Goal: Information Seeking & Learning: Check status

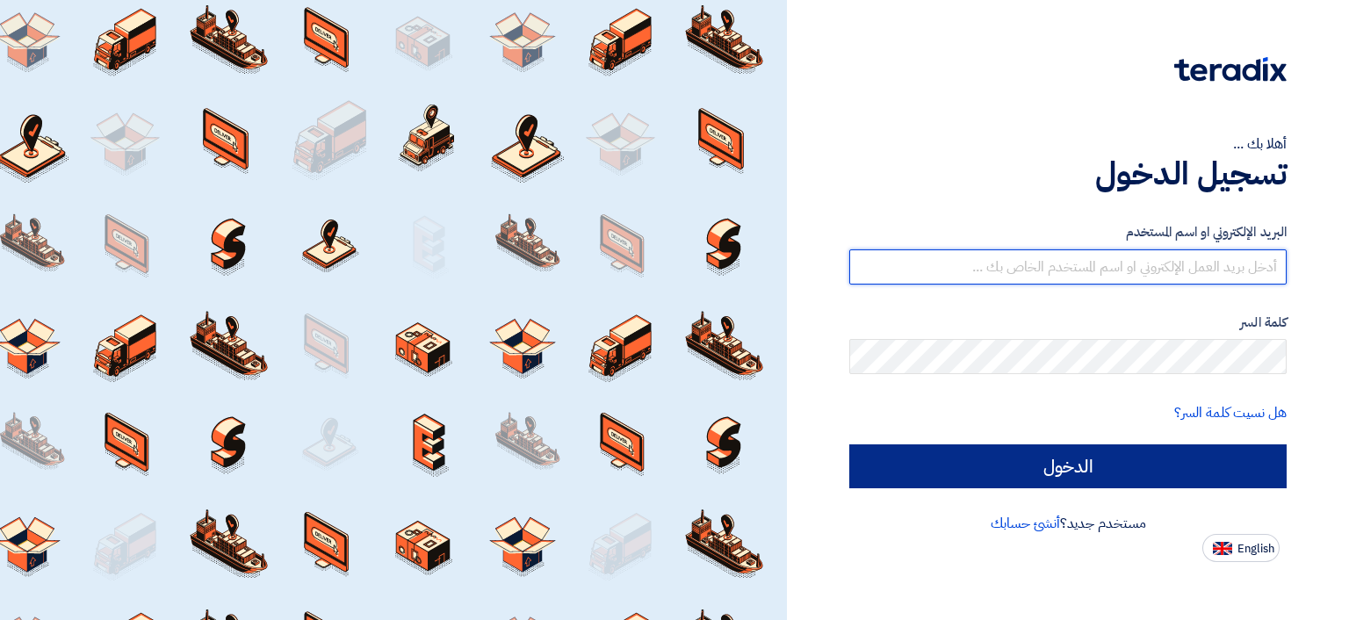
type input "[EMAIL_ADDRESS][DOMAIN_NAME]"
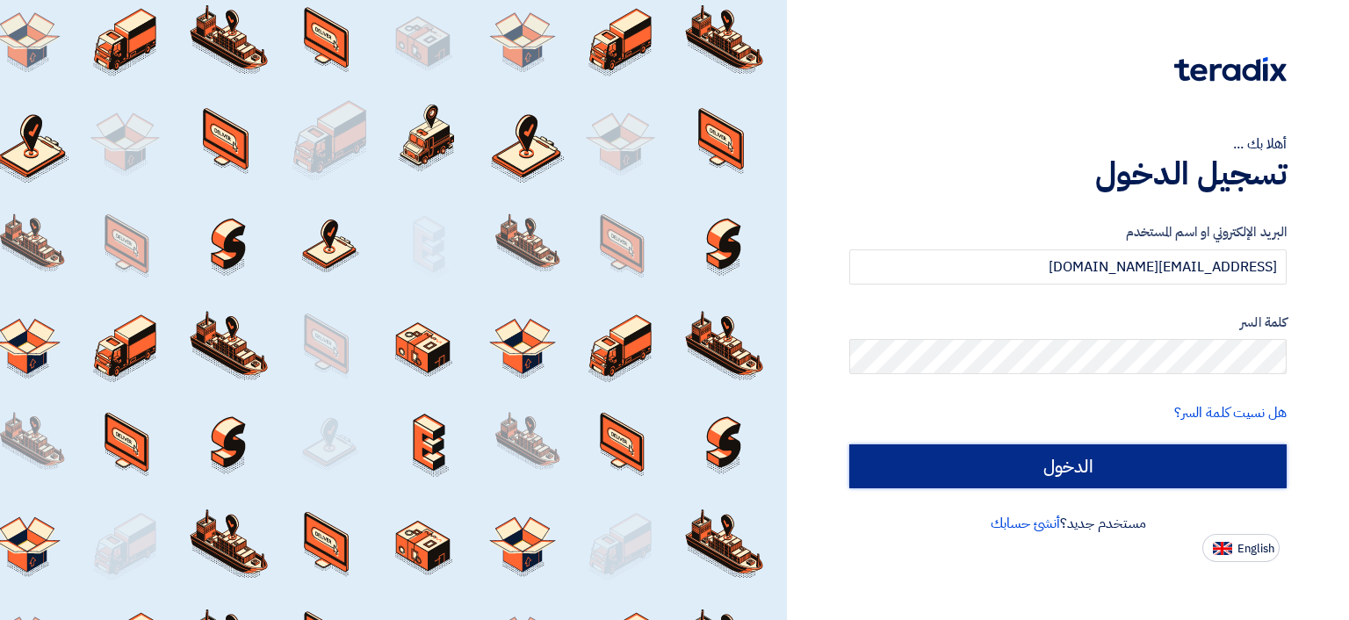
click at [1087, 462] on input "الدخول" at bounding box center [1067, 466] width 437 height 44
type input "Sign in"
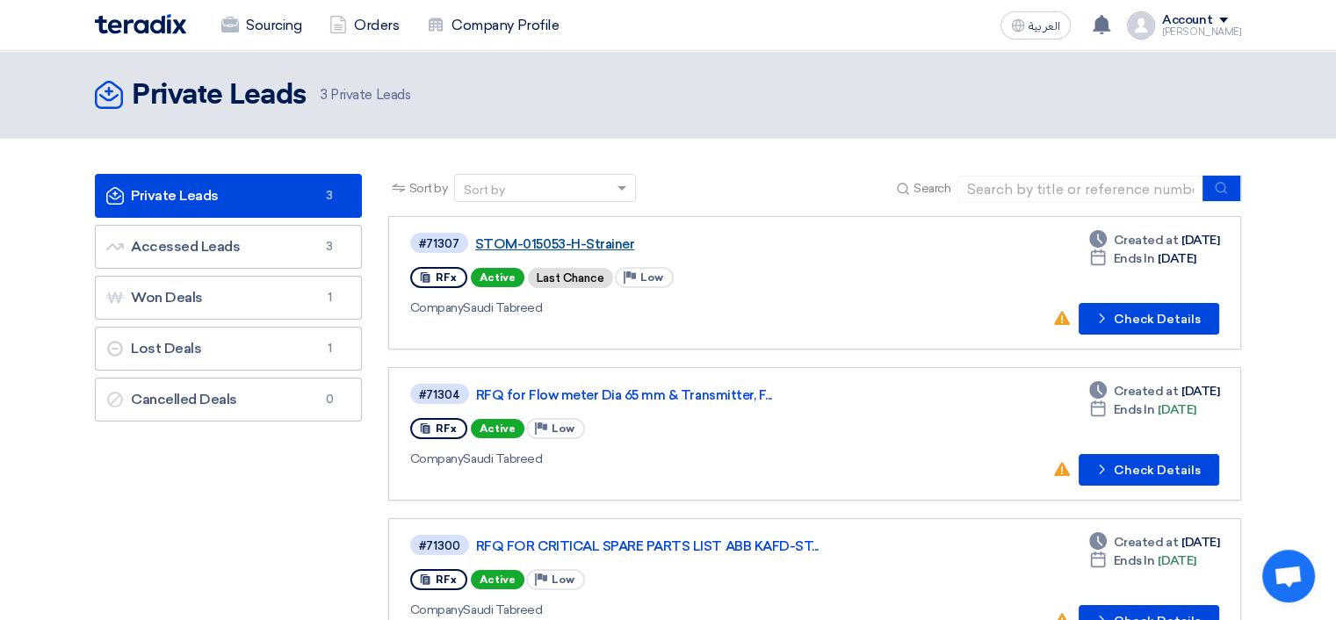
click at [560, 243] on link "STOM-015053-H-Strainer" at bounding box center [694, 244] width 439 height 16
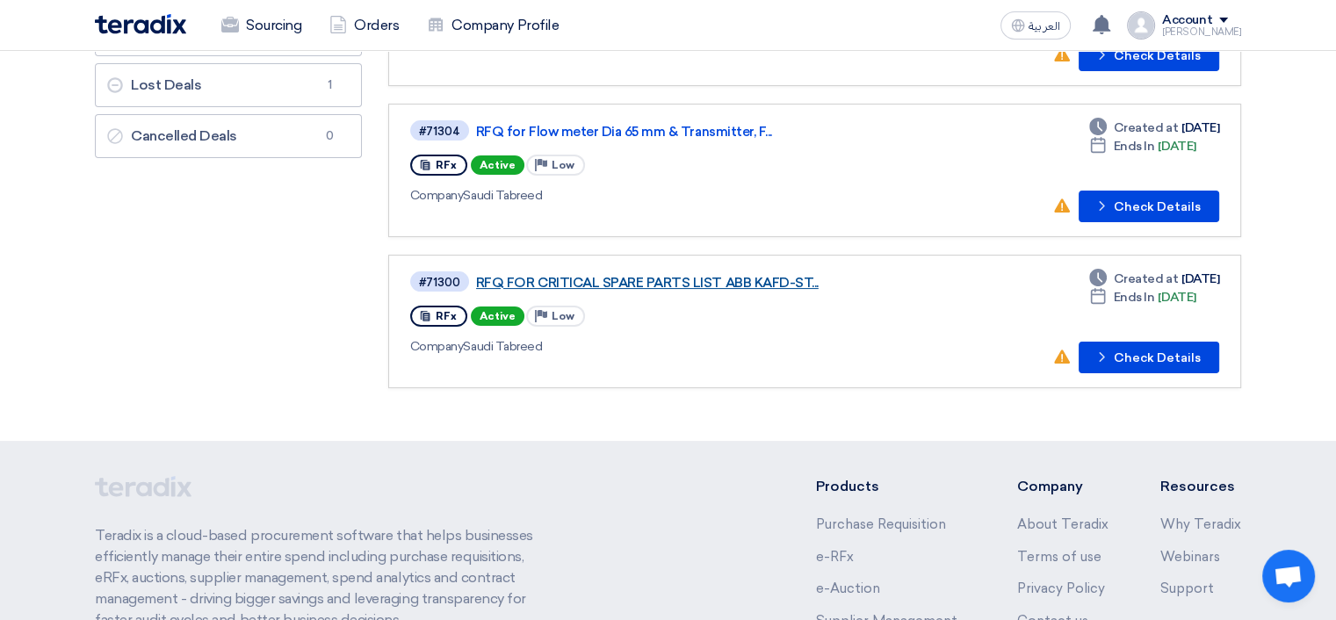
click at [712, 278] on link "RFQ FOR CRITICAL SPARE PARTS LIST ABB KAFD-ST..." at bounding box center [695, 283] width 439 height 16
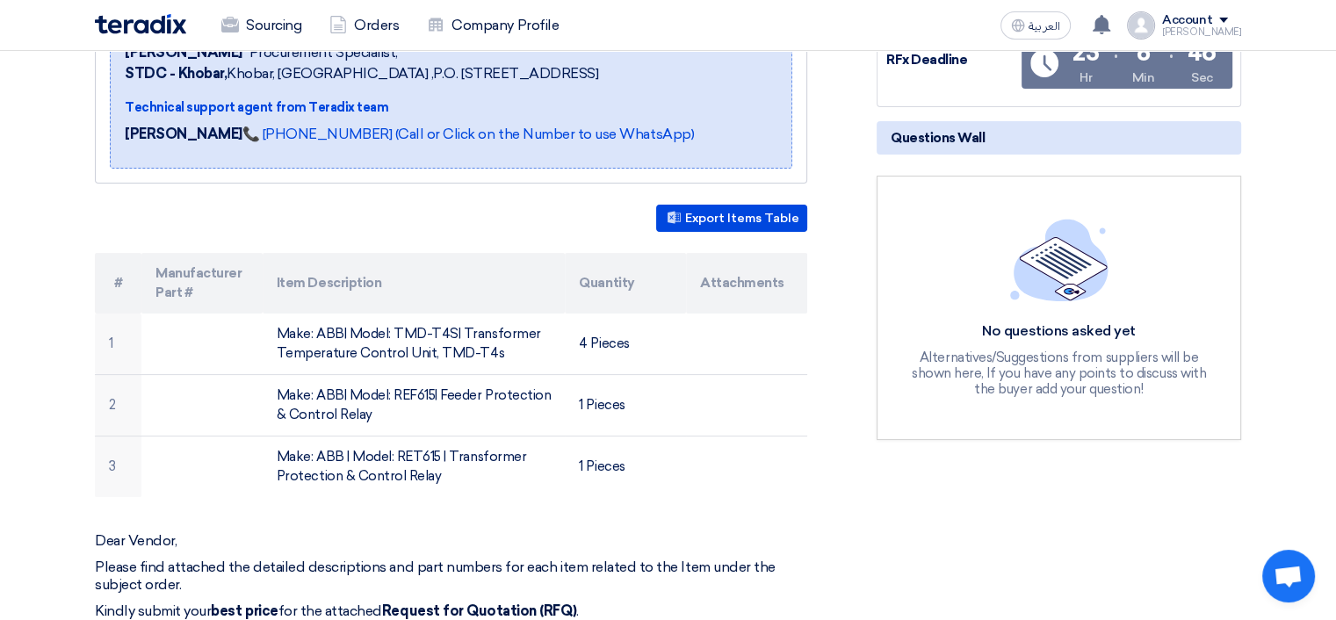
scroll to position [351, 0]
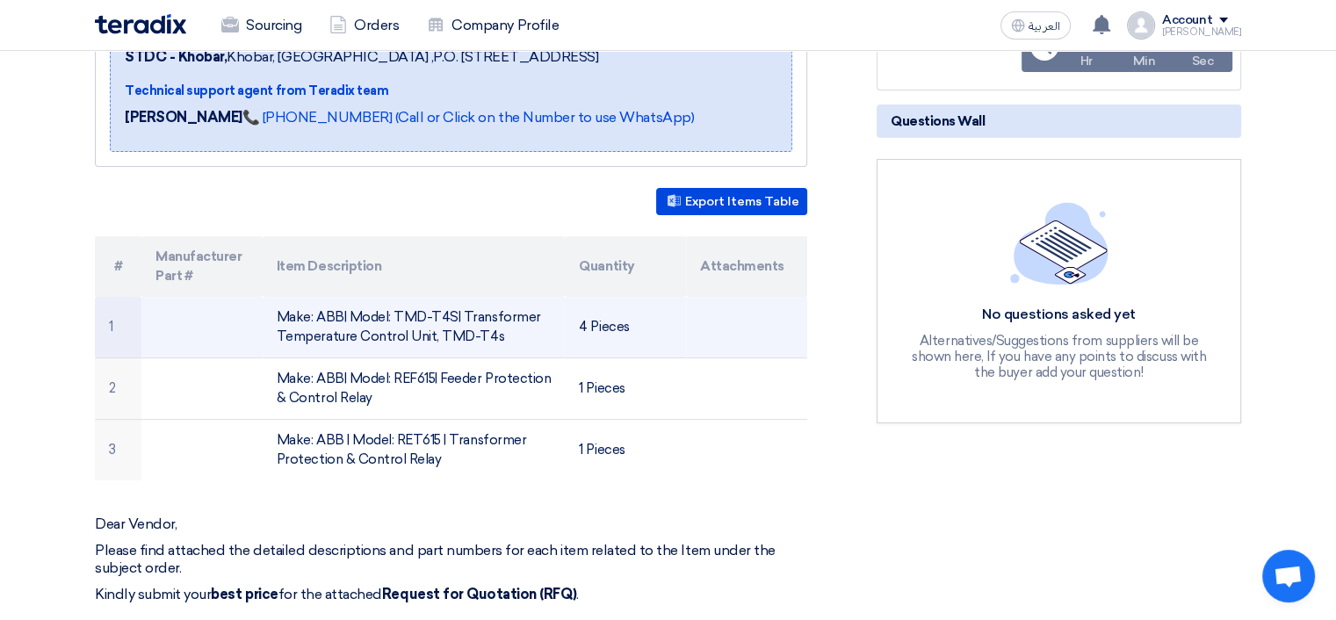
click at [455, 329] on td "Make: ABB| Model: TMD-T4S| Transformer Temperature Control Unit, TMD-T4s" at bounding box center [414, 327] width 303 height 61
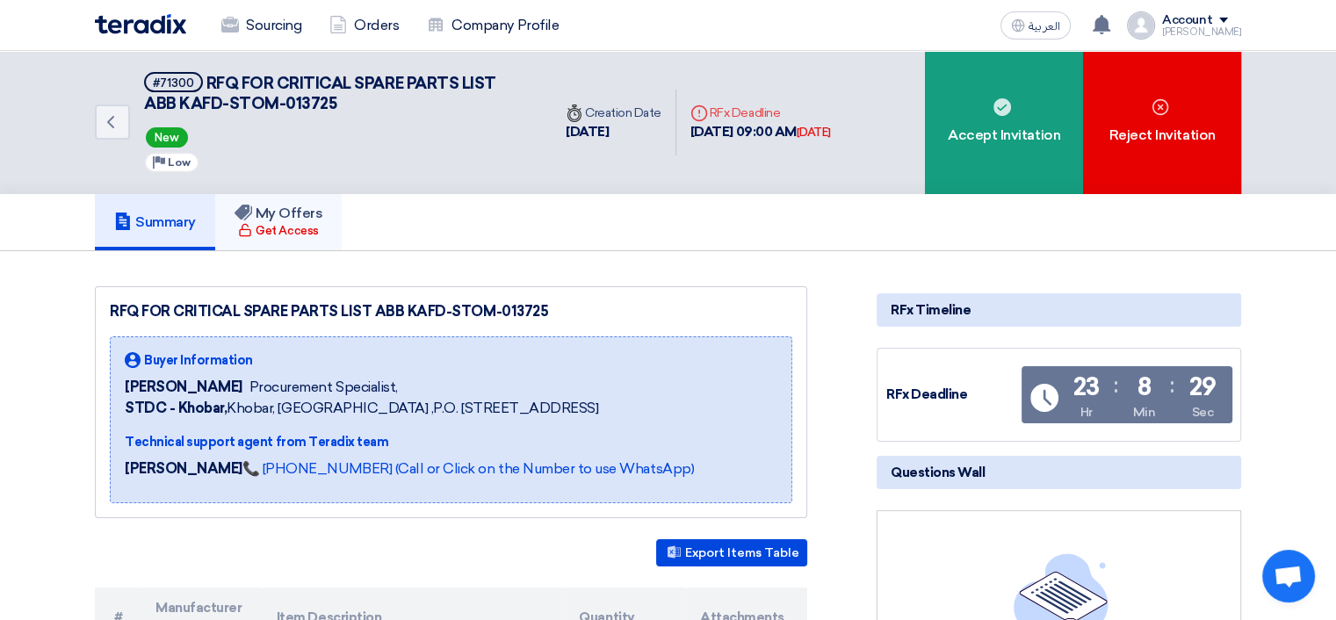
click at [285, 213] on h5 "My Offers" at bounding box center [279, 214] width 89 height 18
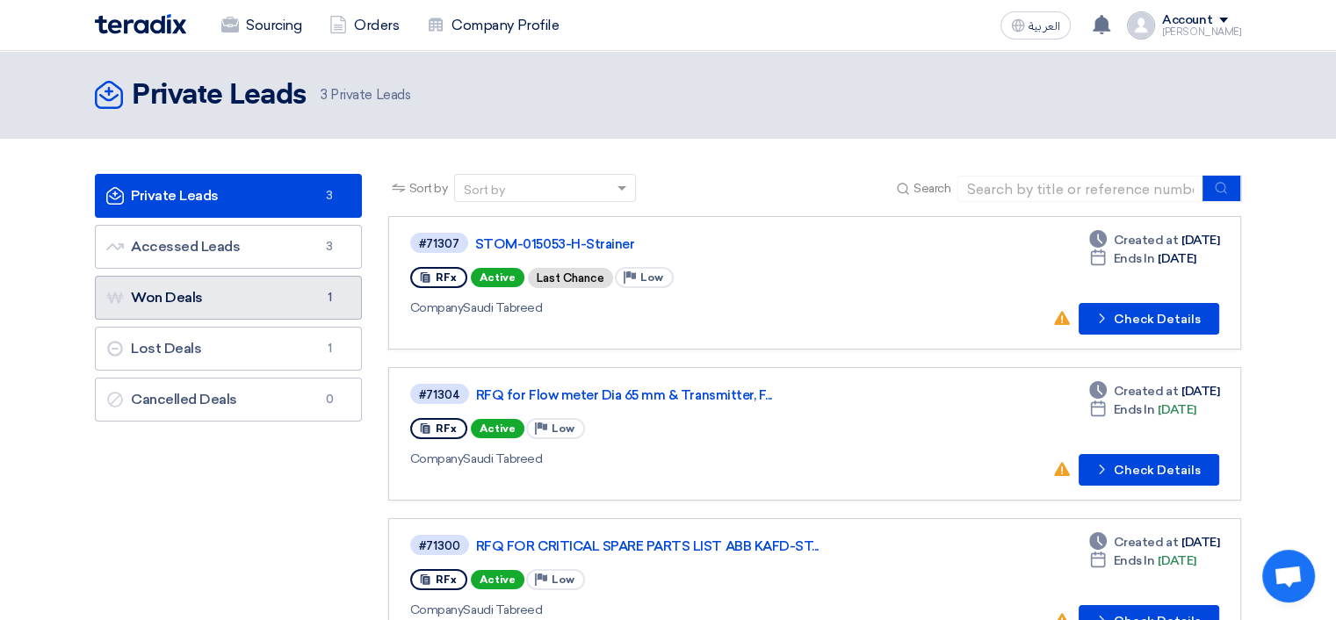
click at [211, 296] on link "Won Deals Won Deals 1" at bounding box center [228, 298] width 267 height 44
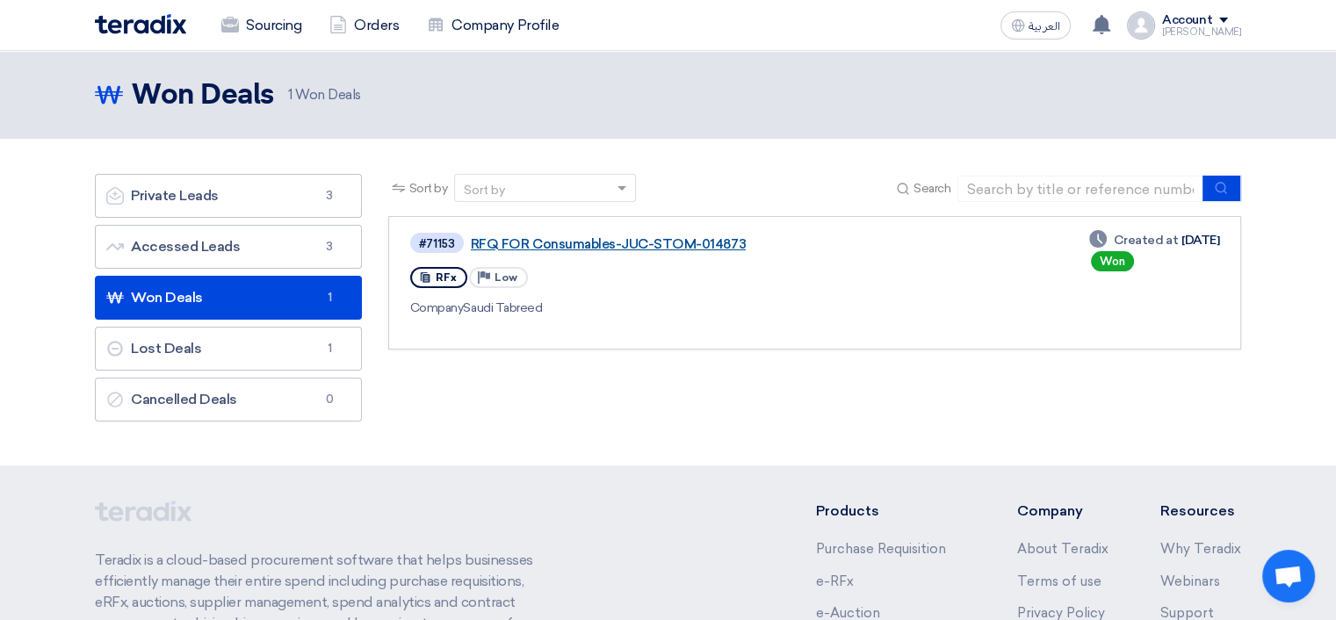
click at [630, 245] on link "RFQ FOR Consumables-JUC-STOM-014873" at bounding box center [690, 244] width 439 height 16
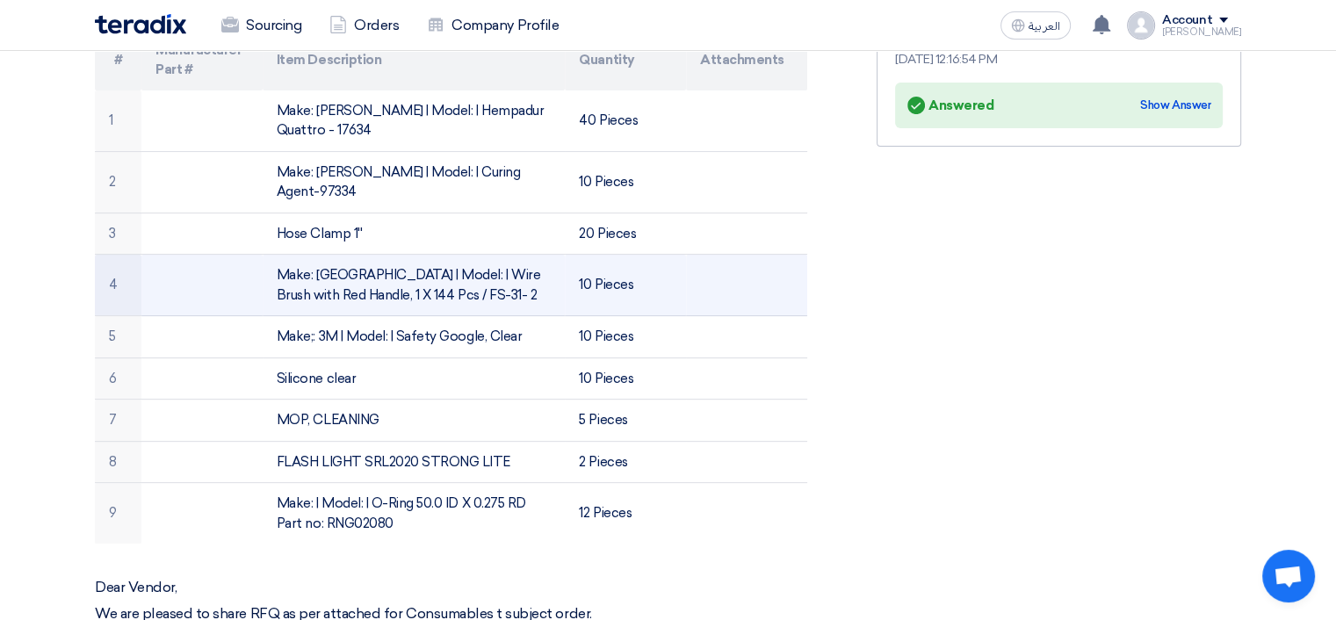
scroll to position [527, 0]
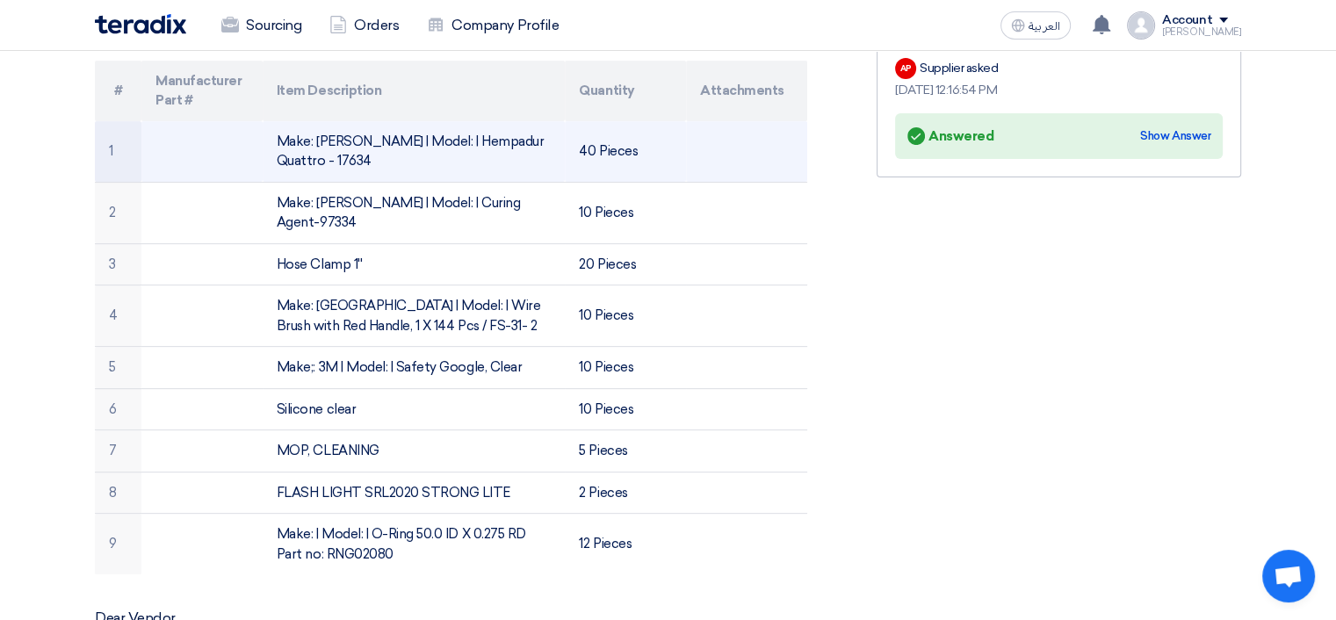
click at [459, 135] on td "Make: [PERSON_NAME] | Model: | Hempadur Quattro - 17634" at bounding box center [414, 151] width 303 height 61
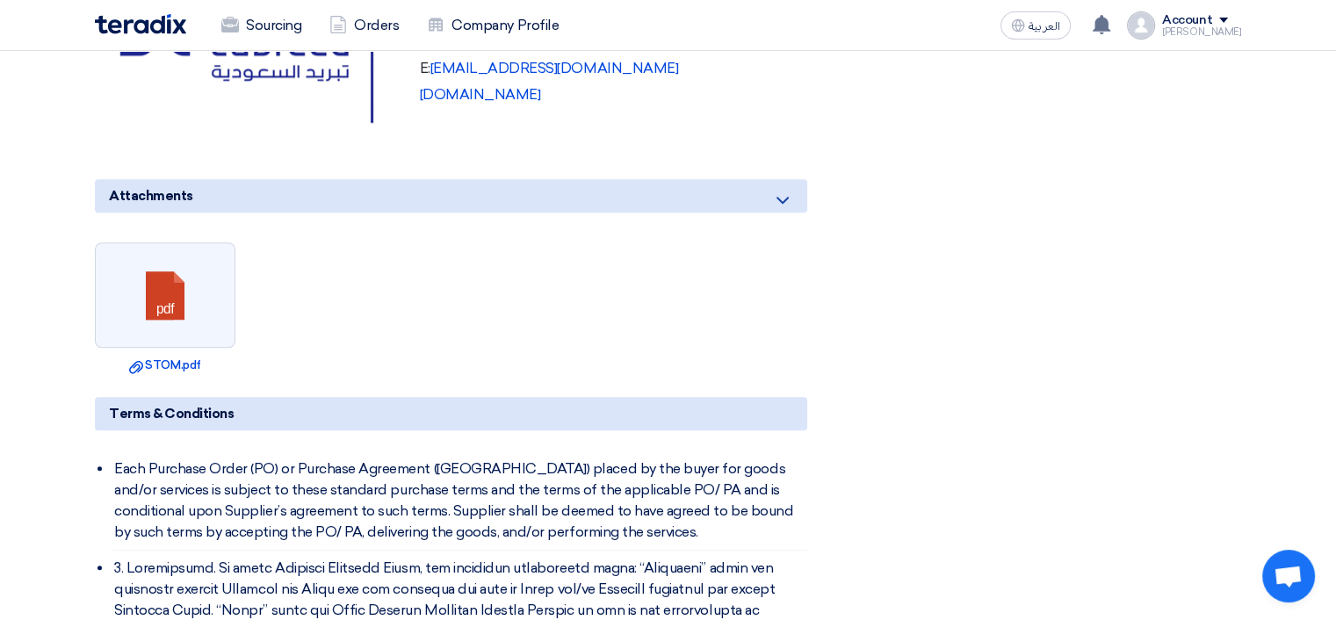
scroll to position [1318, 0]
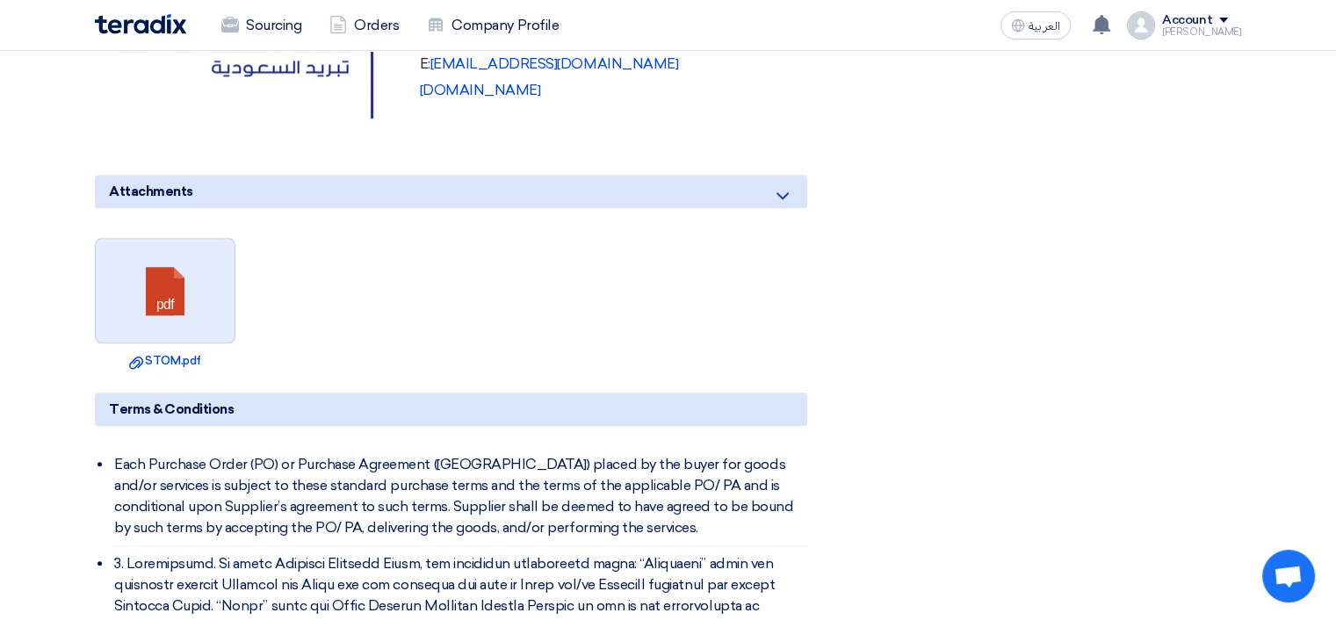
click at [168, 239] on link at bounding box center [166, 291] width 141 height 105
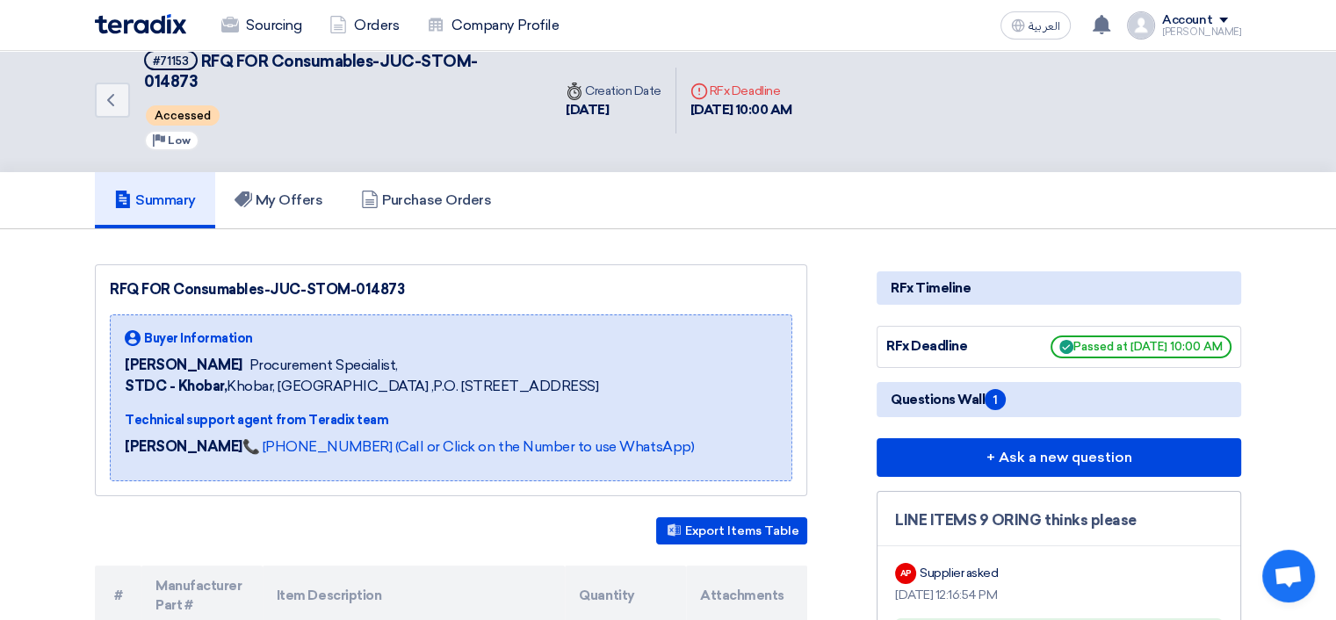
scroll to position [0, 0]
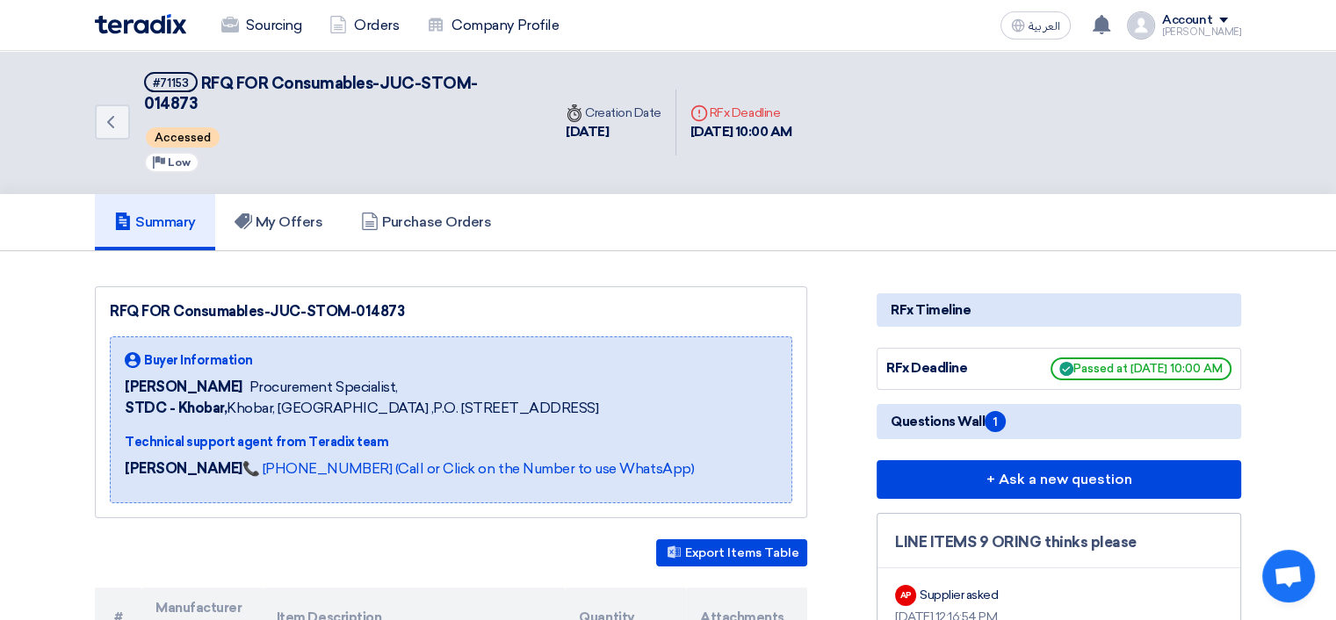
click link "Private Leads Private Leads 3"
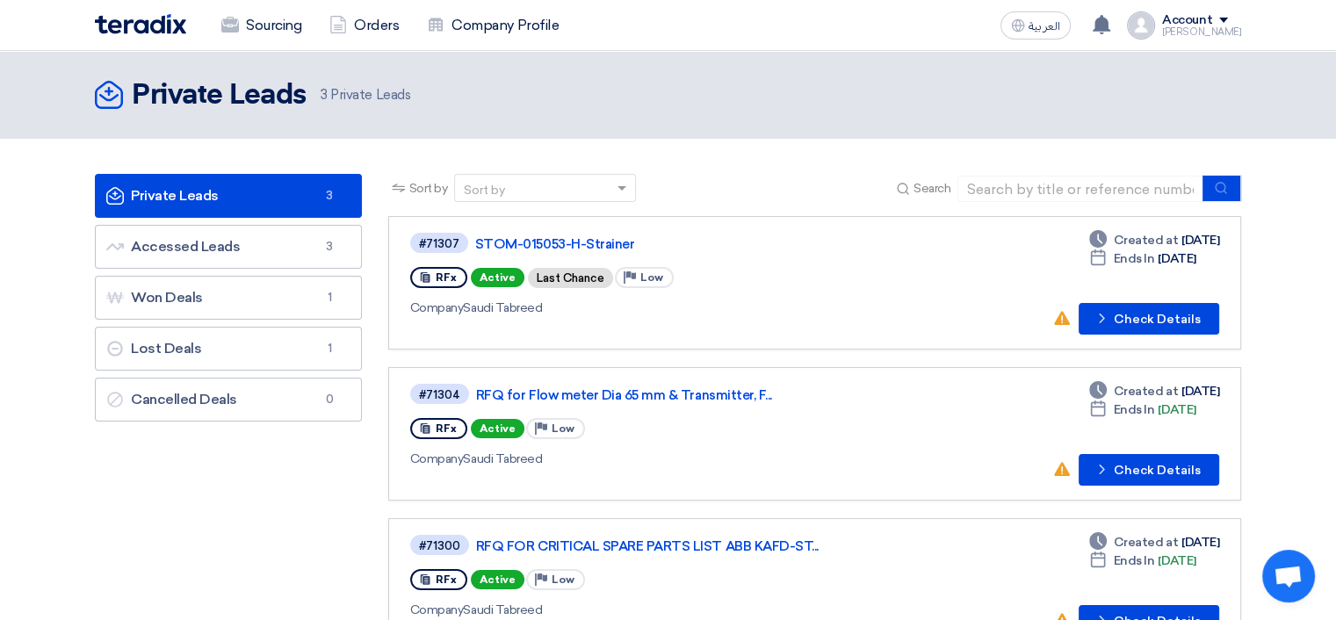
scroll to position [477, 0]
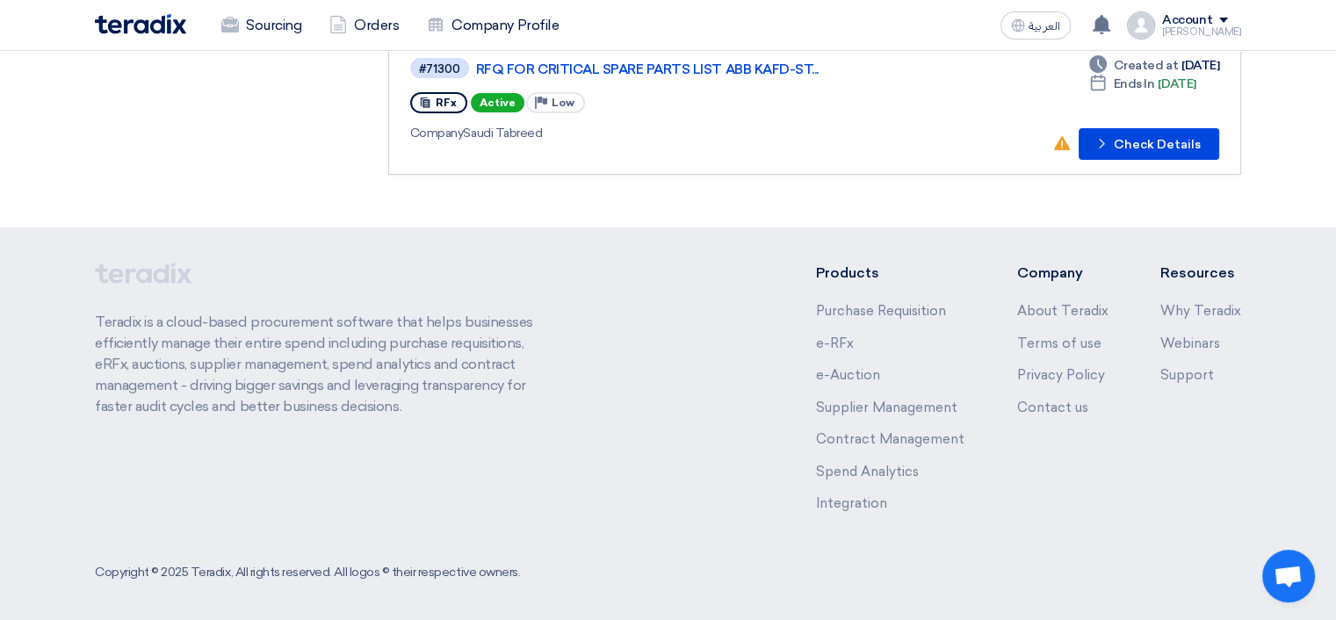
click at [710, 324] on div "Teradix is a cloud-based procurement software that helps businesses efficiently…" at bounding box center [668, 402] width 1146 height 278
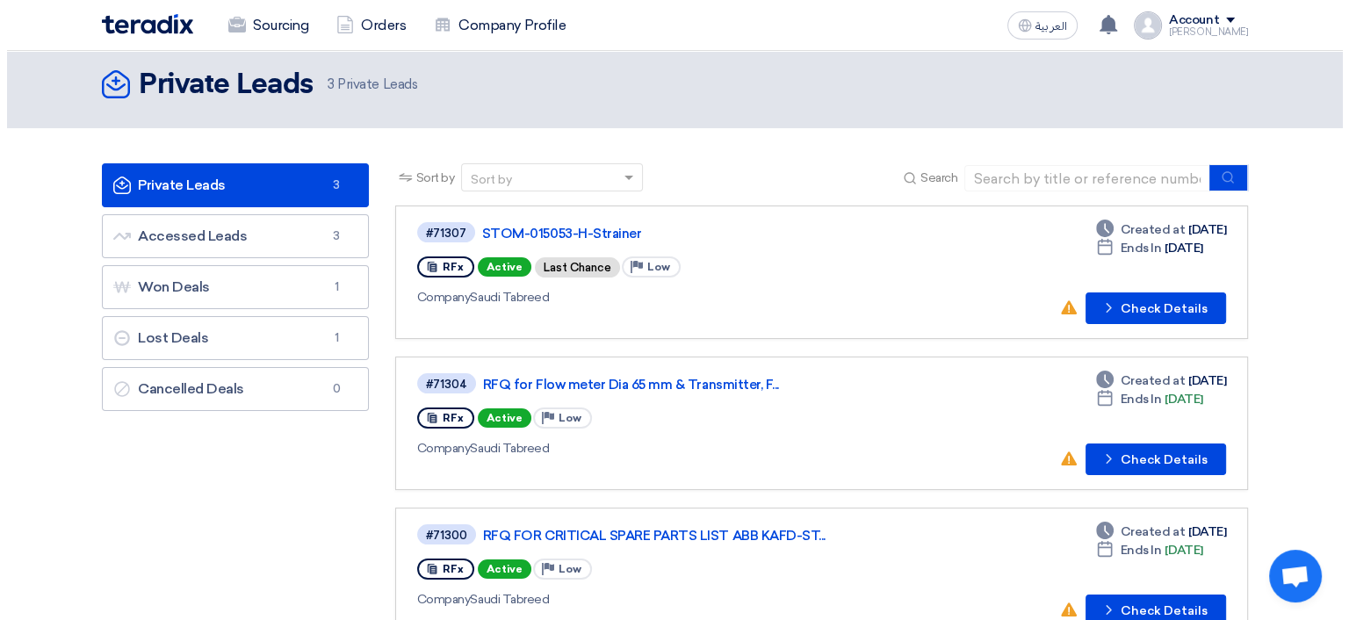
scroll to position [0, 0]
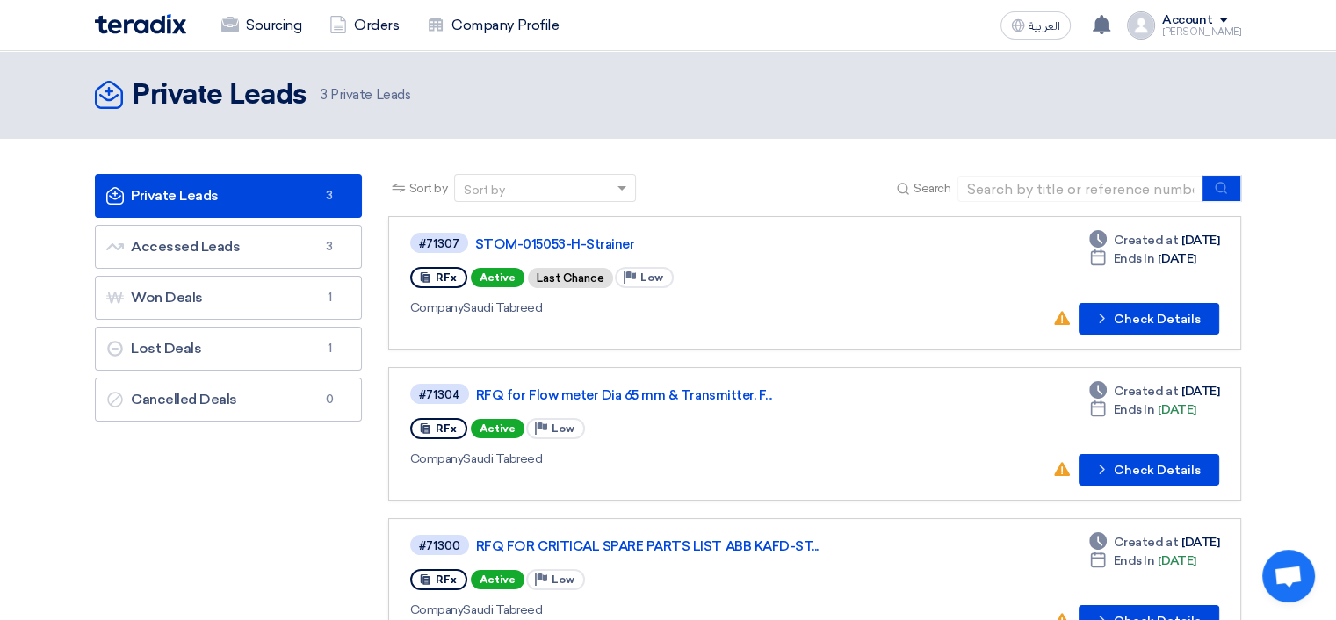
click at [1231, 30] on div "[PERSON_NAME]" at bounding box center [1201, 32] width 79 height 10
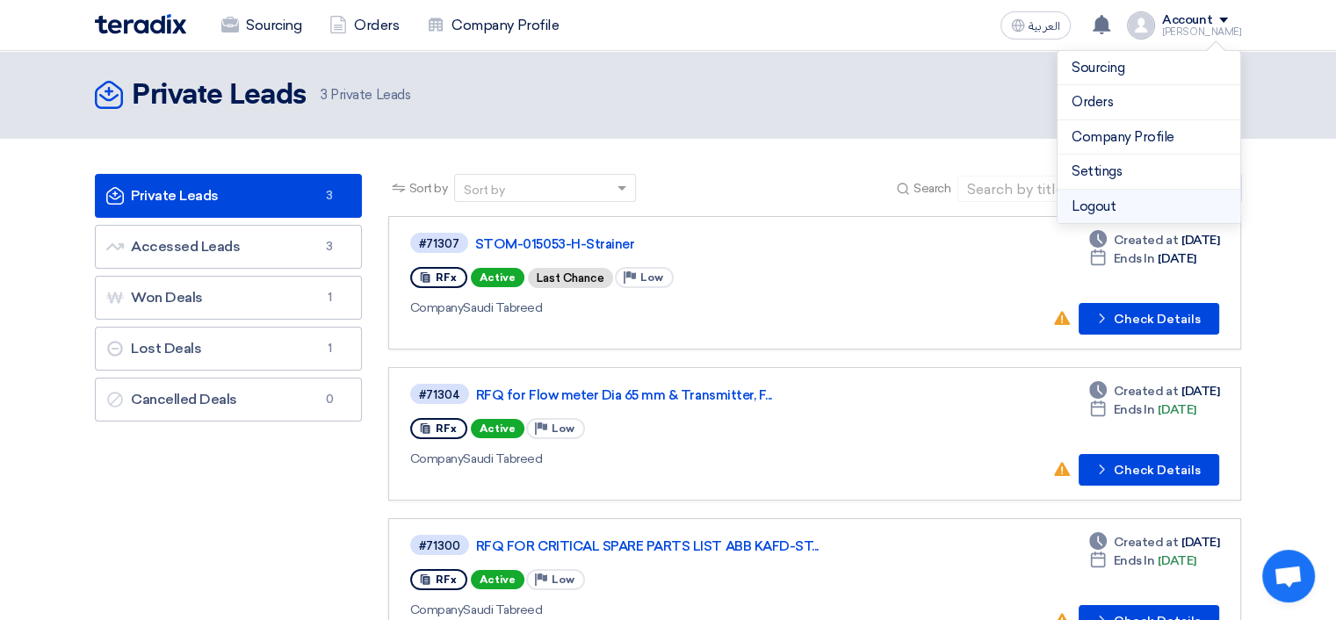
click at [1100, 210] on li "Logout" at bounding box center [1149, 207] width 183 height 34
